Goal: Task Accomplishment & Management: Manage account settings

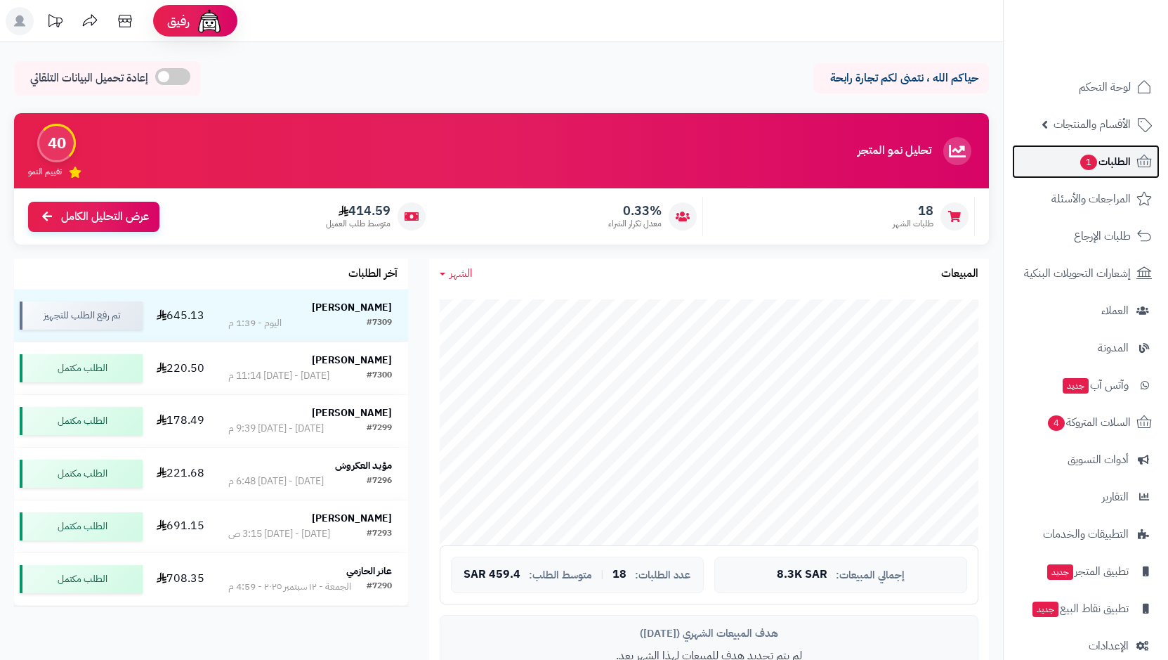
click at [1090, 162] on span "1" at bounding box center [1089, 162] width 18 height 17
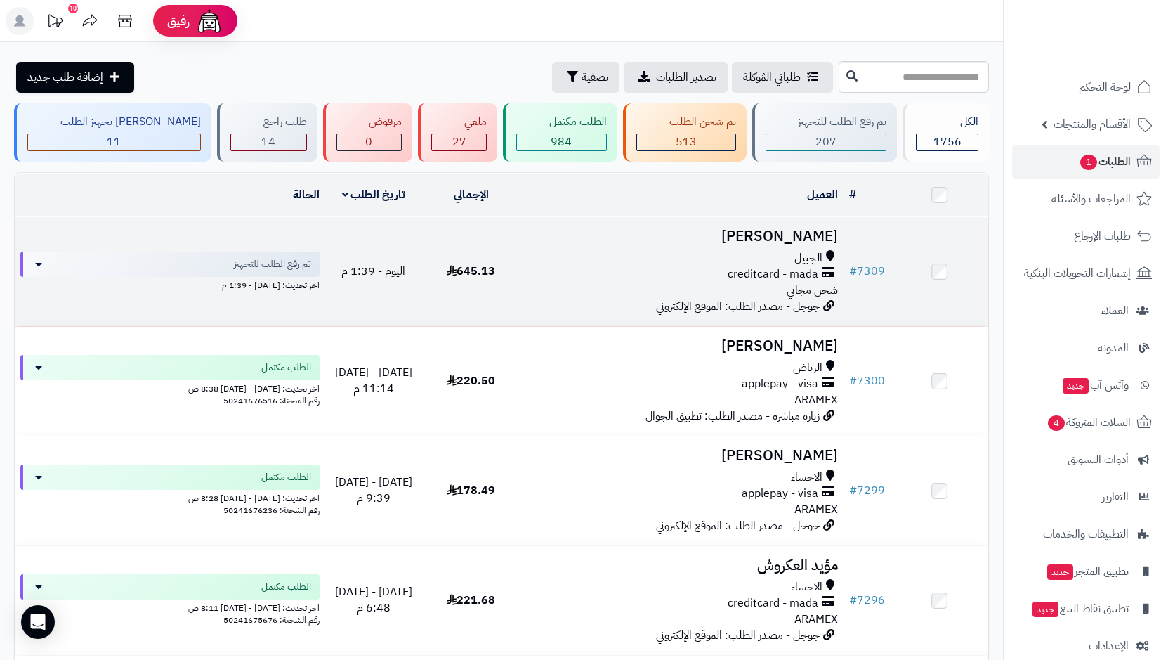
click at [781, 278] on span "creditcard - mada" at bounding box center [773, 274] width 91 height 16
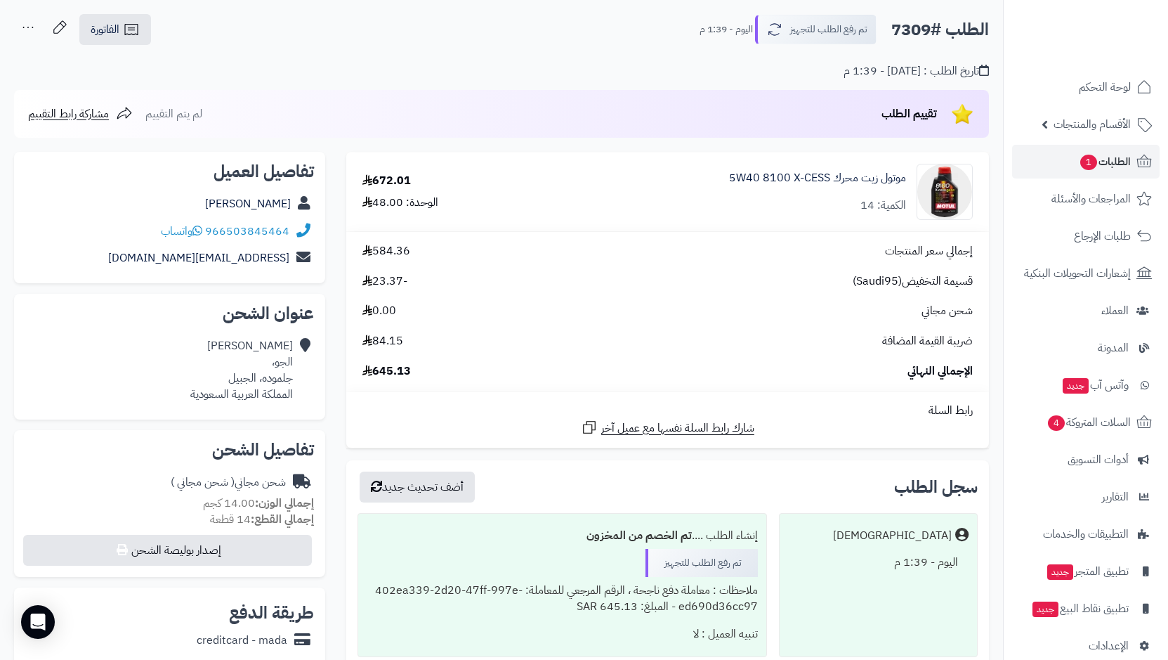
scroll to position [27, 0]
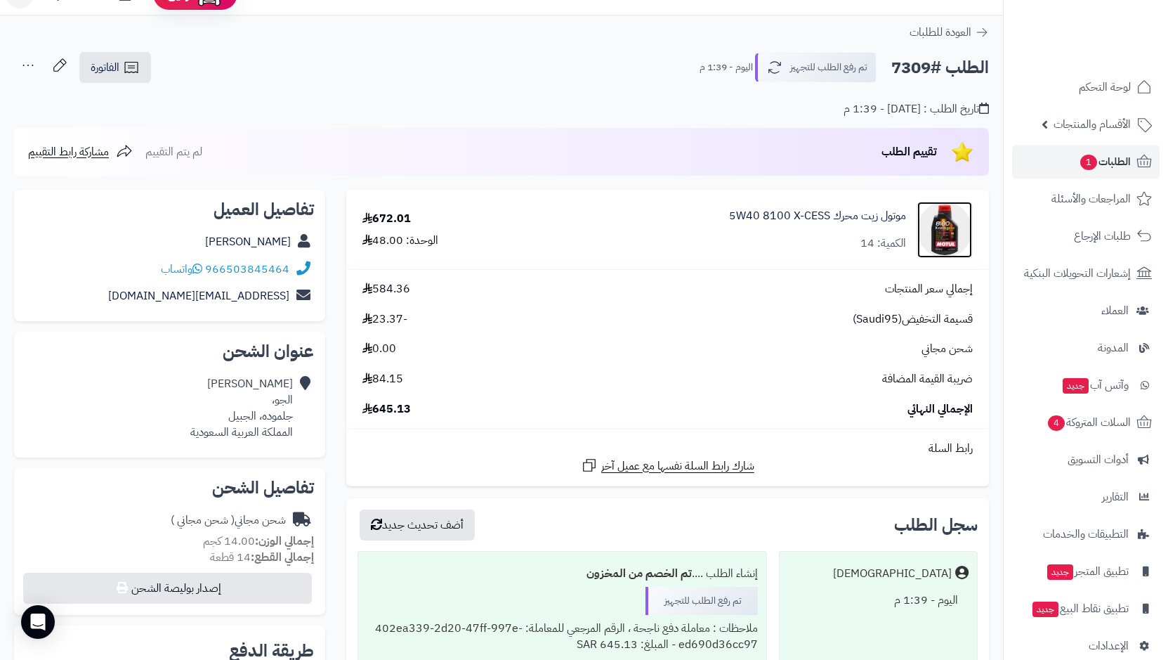
click at [953, 237] on img at bounding box center [945, 230] width 55 height 56
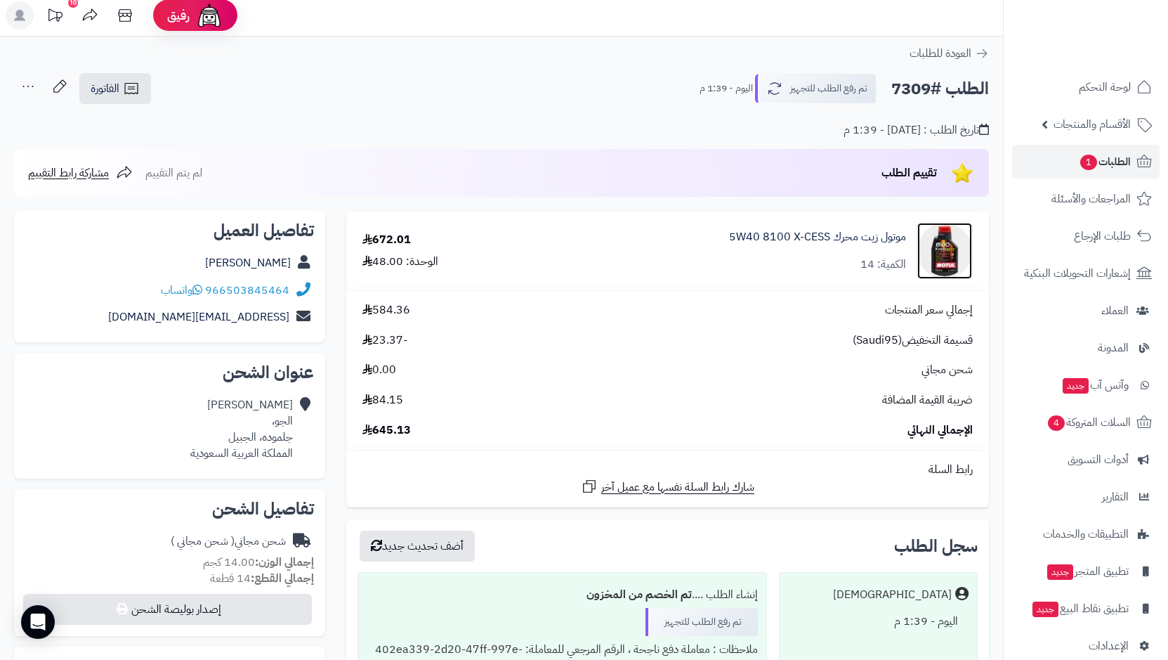
scroll to position [0, 0]
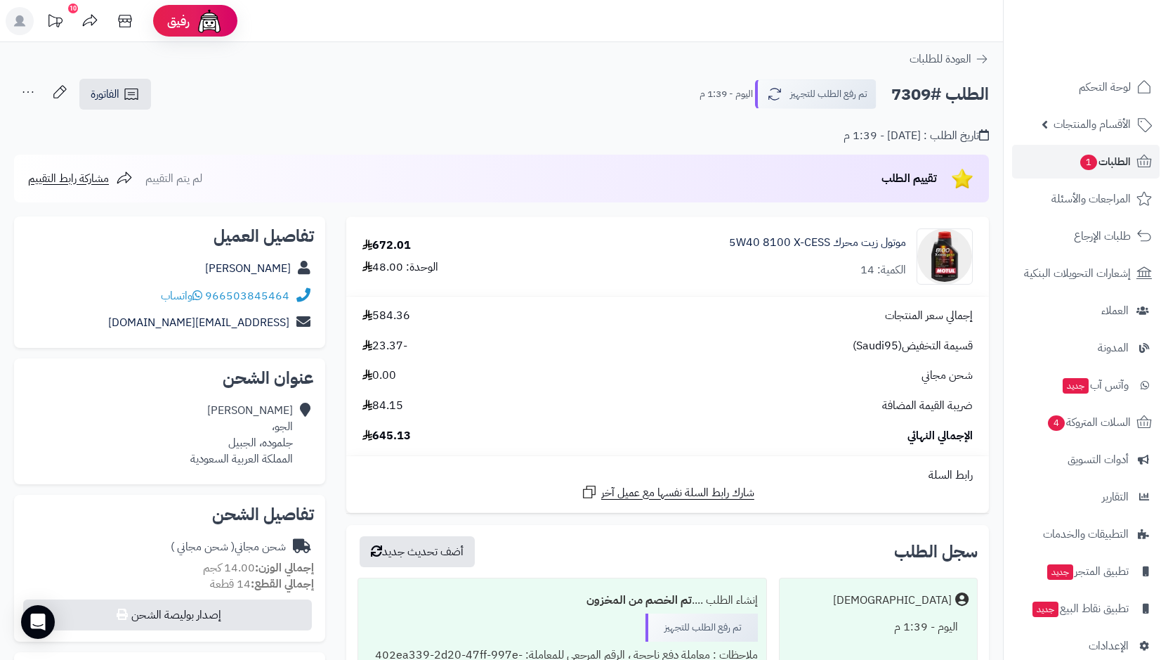
click at [34, 92] on icon at bounding box center [28, 92] width 28 height 28
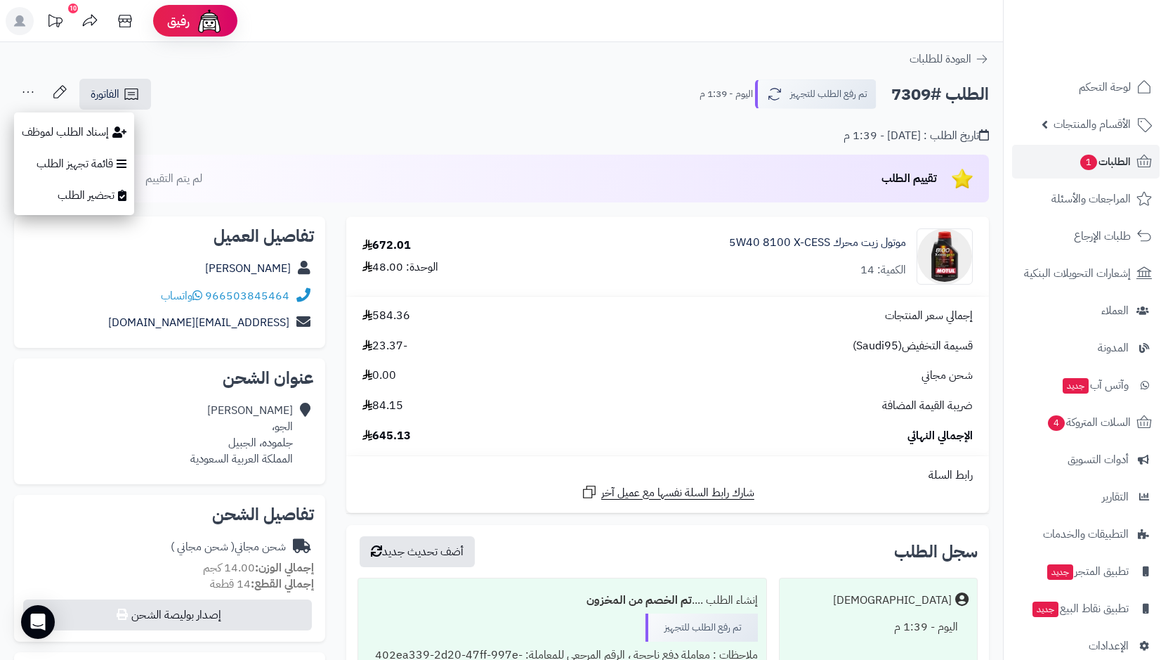
click at [306, 141] on div "تاريخ الطلب : اليوم - 1:39 م" at bounding box center [501, 127] width 975 height 33
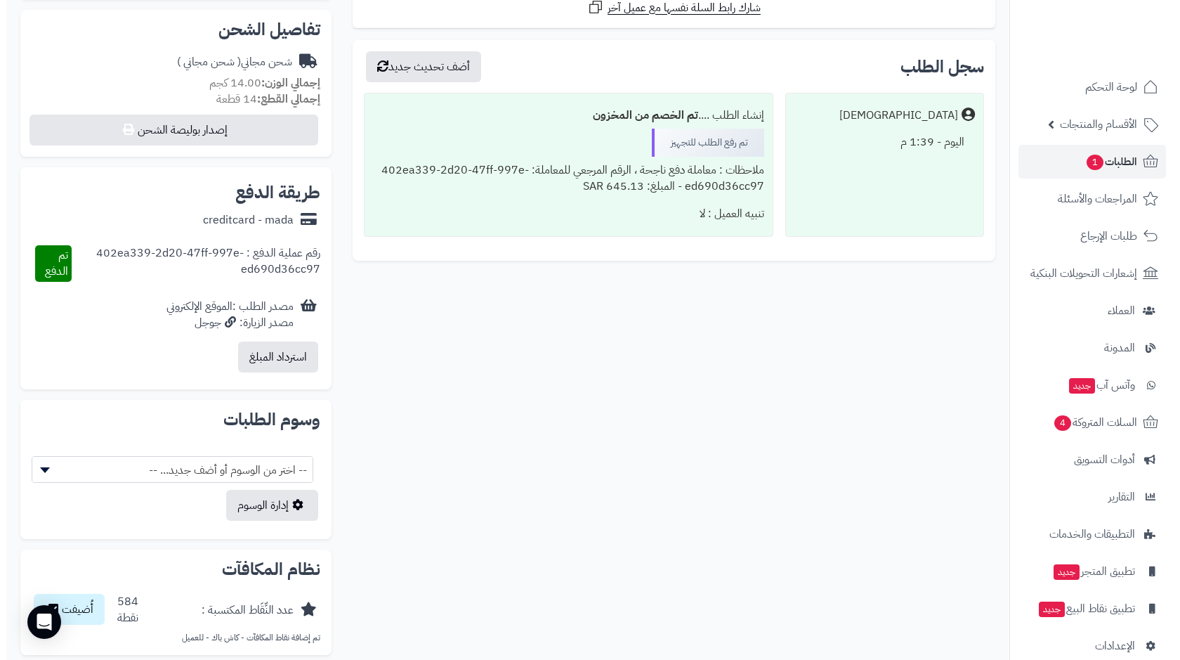
scroll to position [448, 0]
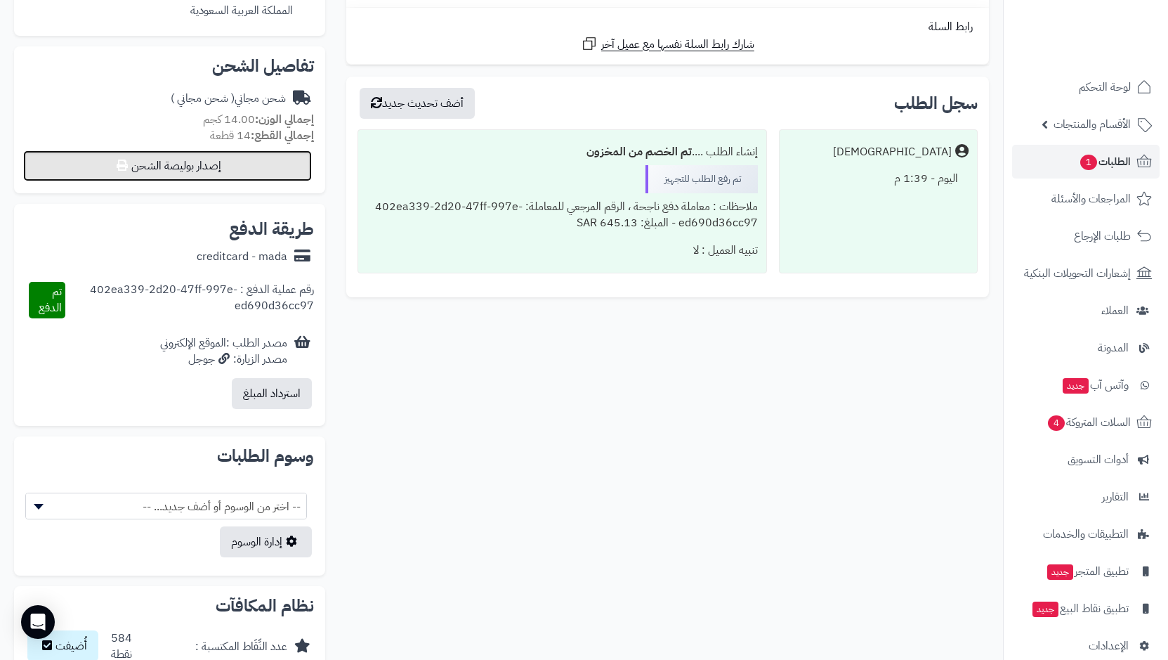
click at [192, 165] on button "إصدار بوليصة الشحن" at bounding box center [167, 165] width 289 height 31
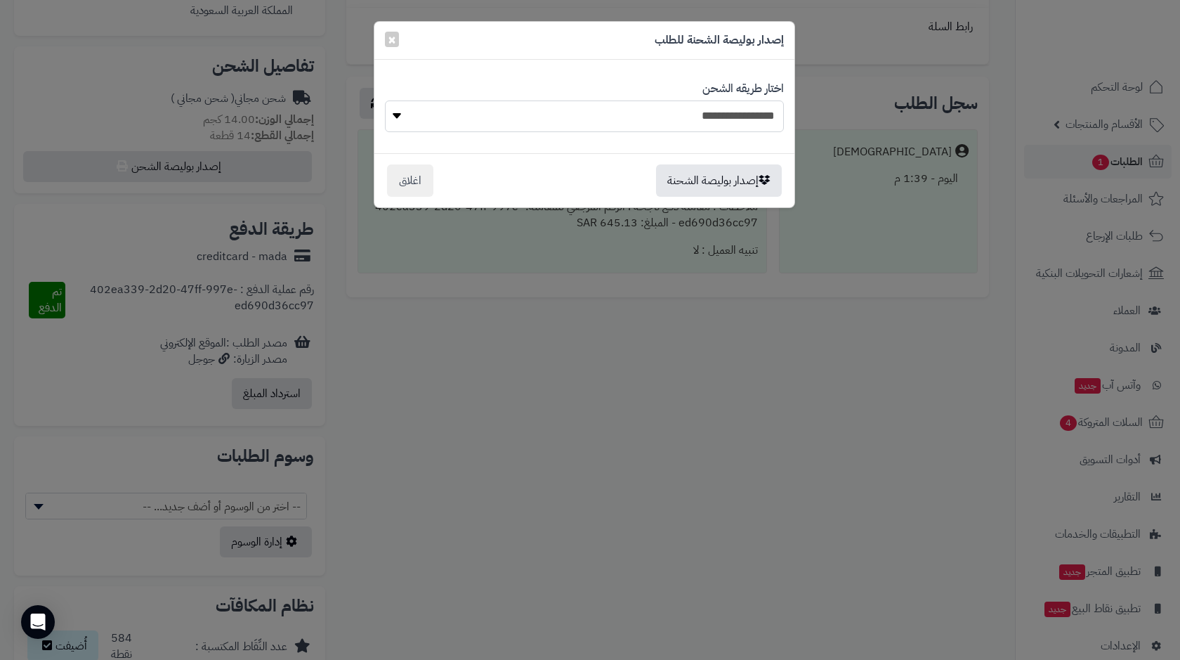
click at [703, 124] on select "**********" at bounding box center [584, 116] width 399 height 32
select select "******"
click at [385, 100] on select "**********" at bounding box center [584, 116] width 399 height 32
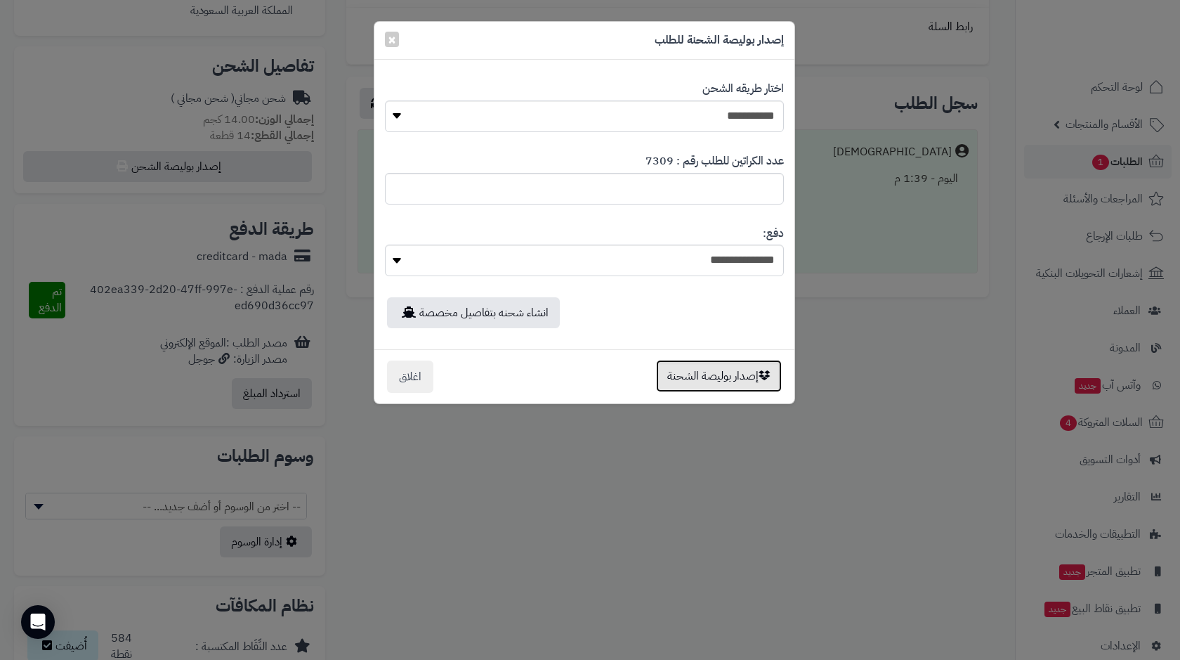
click at [715, 371] on button "إصدار بوليصة الشحنة" at bounding box center [719, 376] width 126 height 32
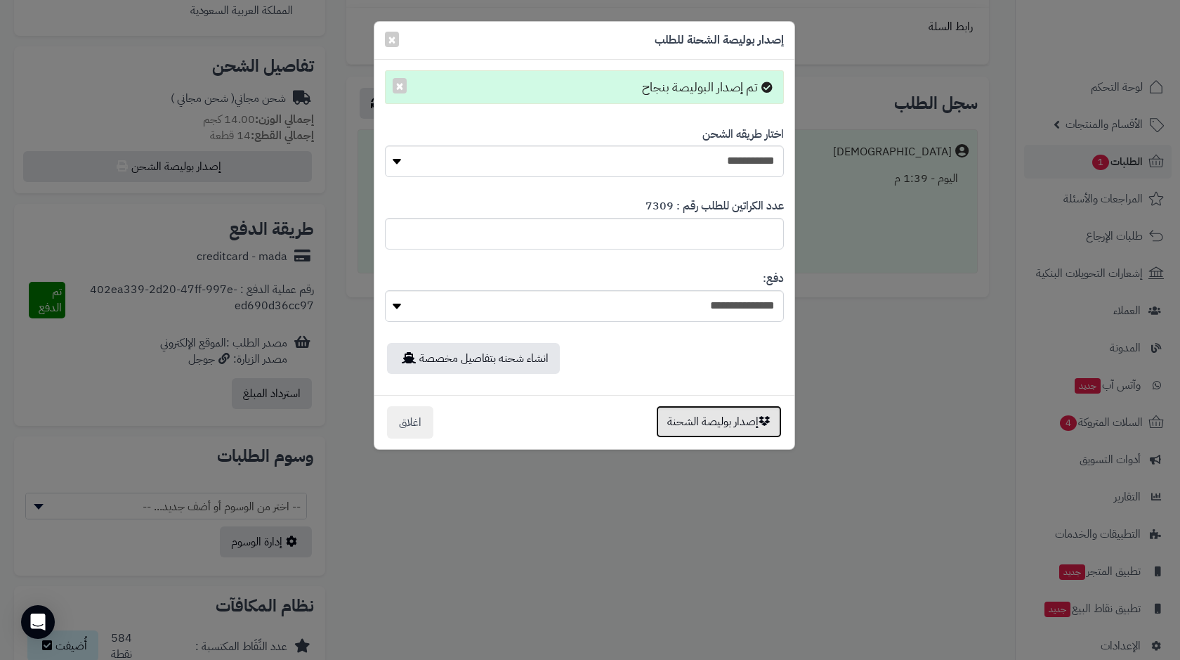
click at [738, 422] on button "إصدار بوليصة الشحنة" at bounding box center [719, 421] width 126 height 32
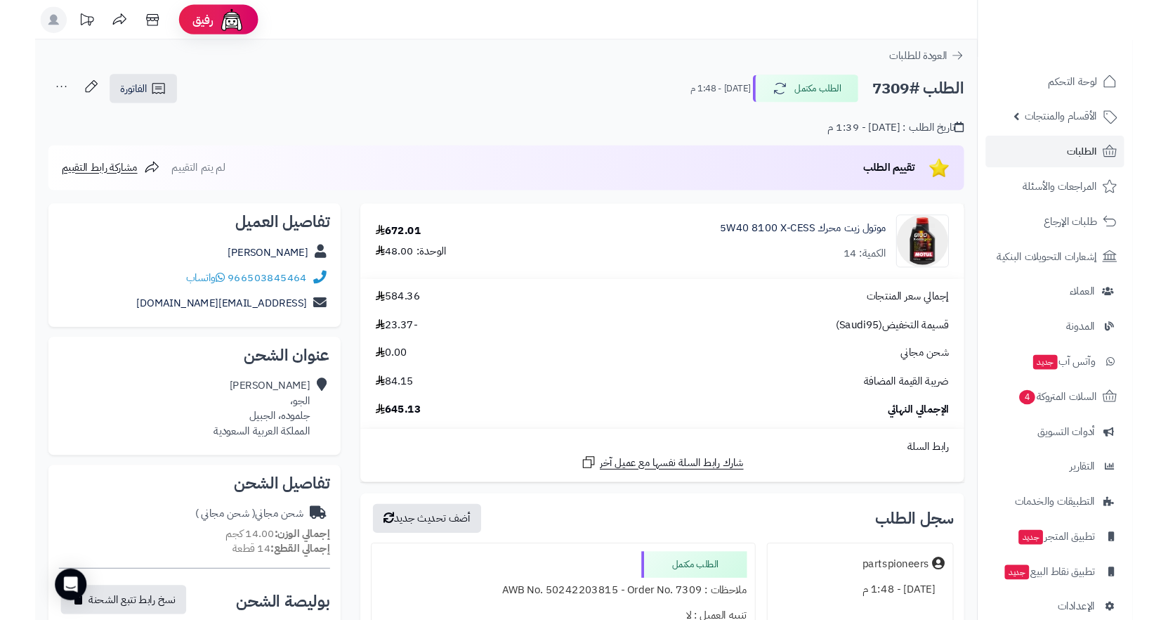
scroll to position [448, 0]
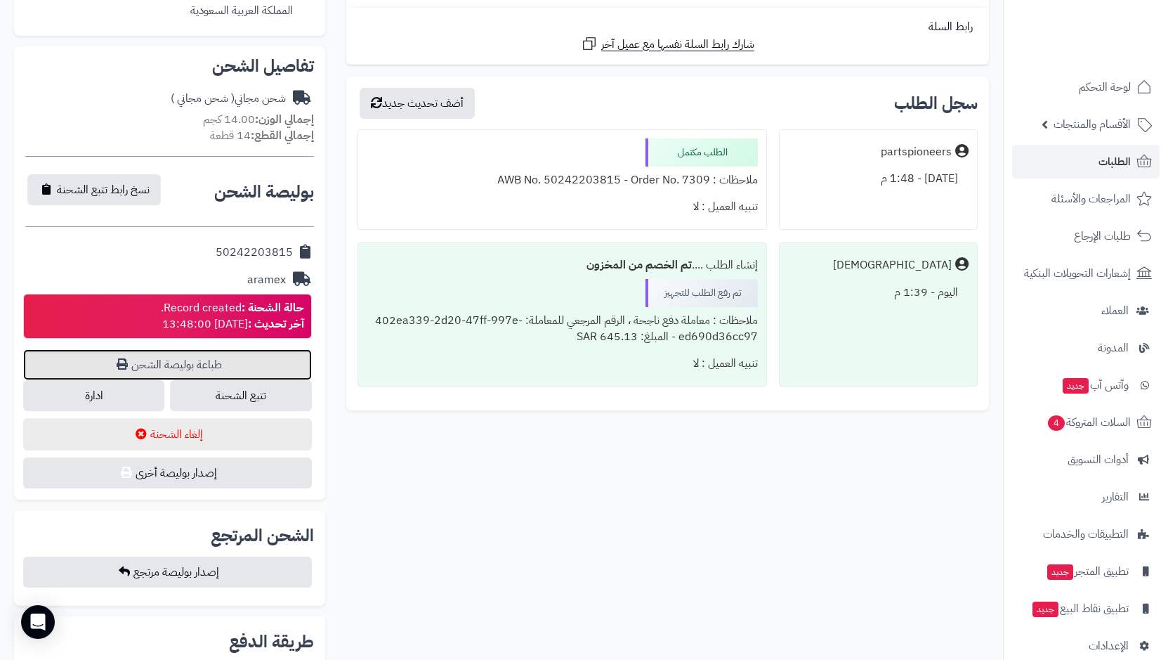
click at [183, 362] on link "طباعة بوليصة الشحن" at bounding box center [167, 364] width 289 height 31
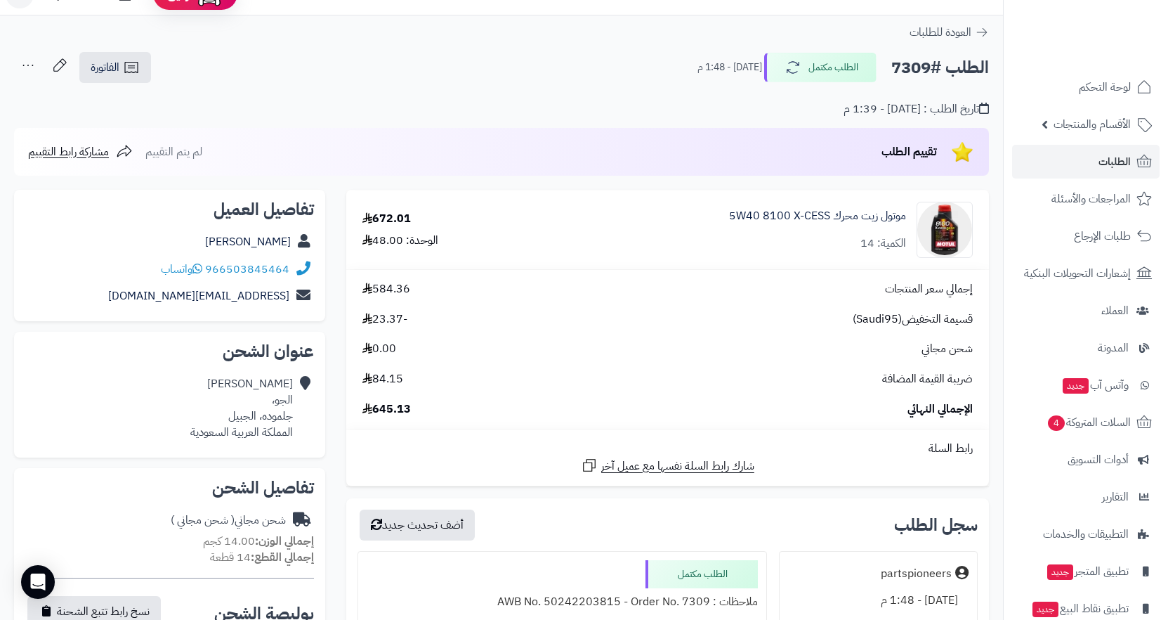
scroll to position [0, 0]
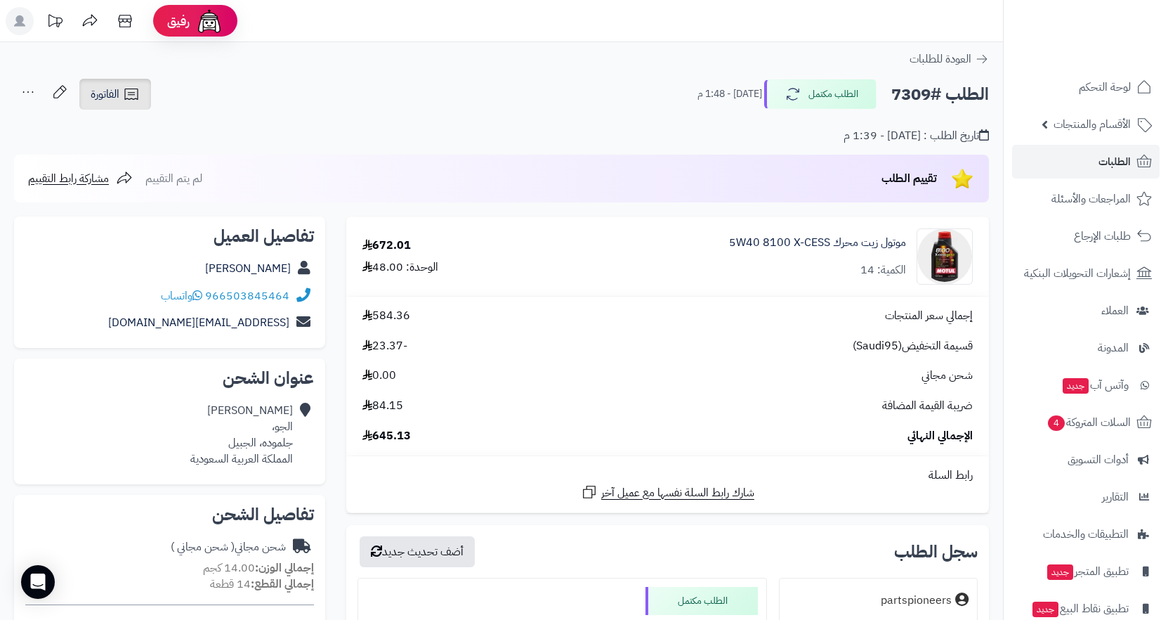
click at [111, 99] on span "الفاتورة" at bounding box center [105, 94] width 29 height 17
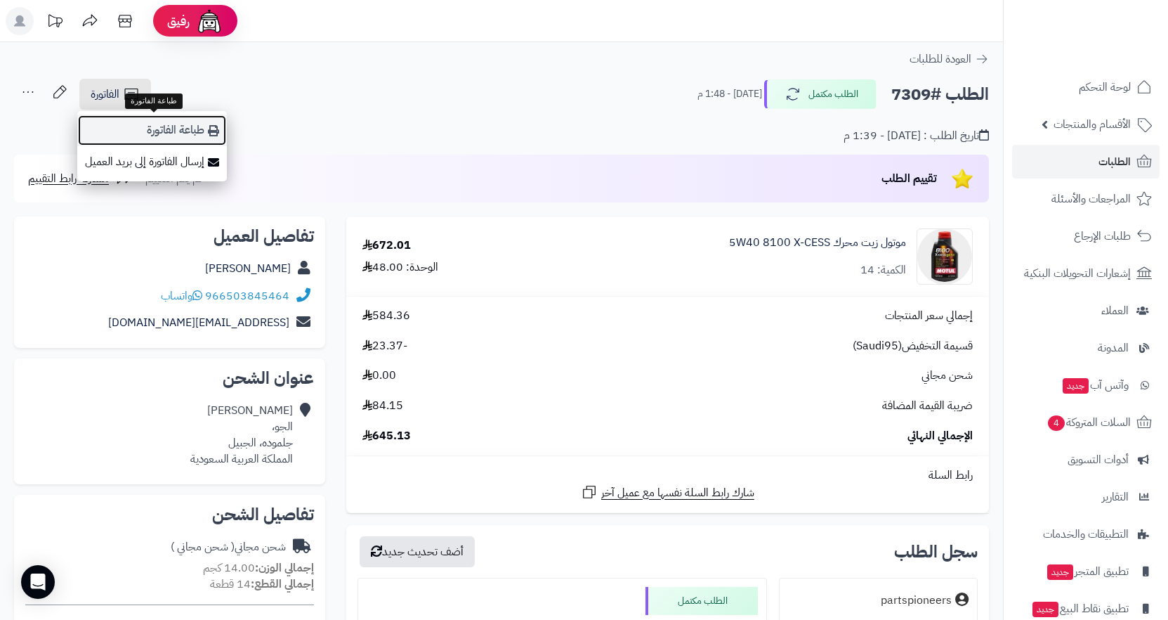
click at [187, 131] on link "طباعة الفاتورة" at bounding box center [152, 131] width 150 height 32
